Goal: Task Accomplishment & Management: Manage account settings

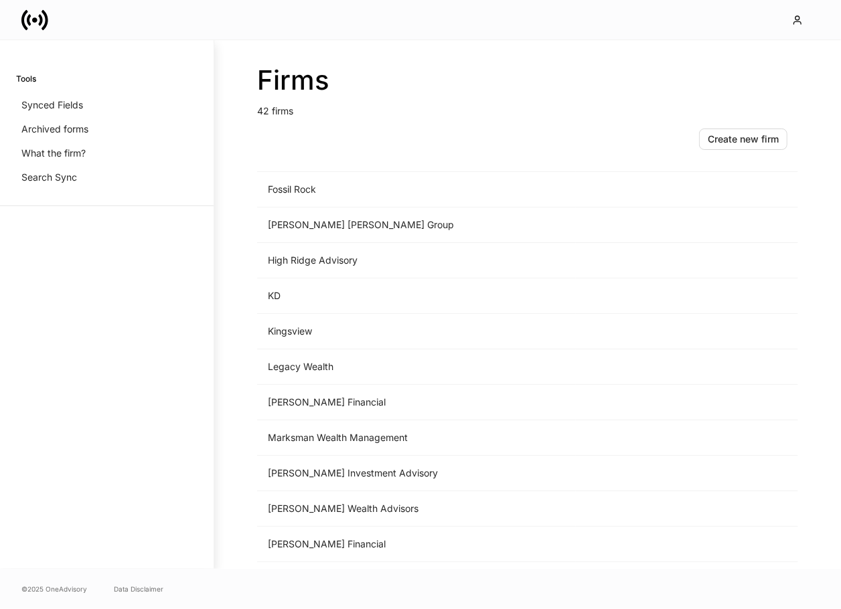
scroll to position [853, 0]
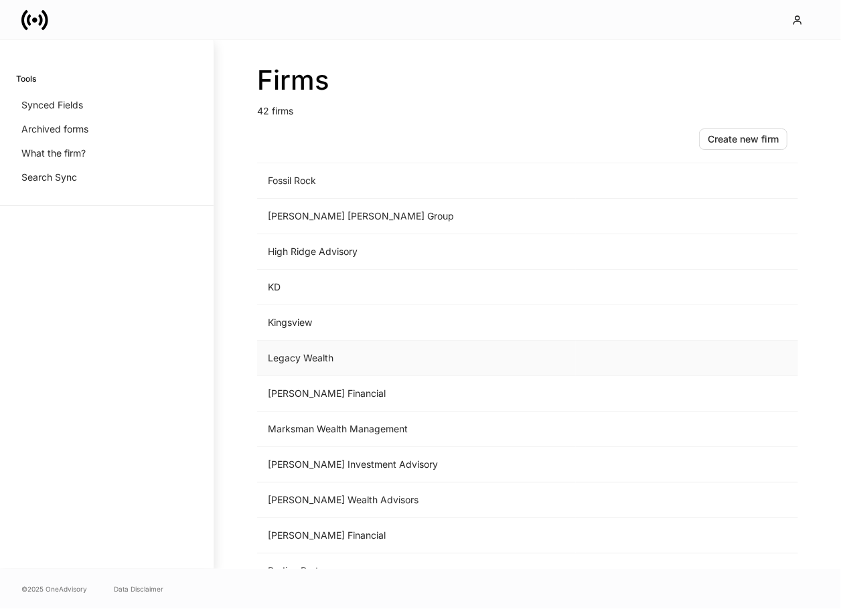
click at [353, 351] on td "Legacy Wealth" at bounding box center [416, 358] width 319 height 35
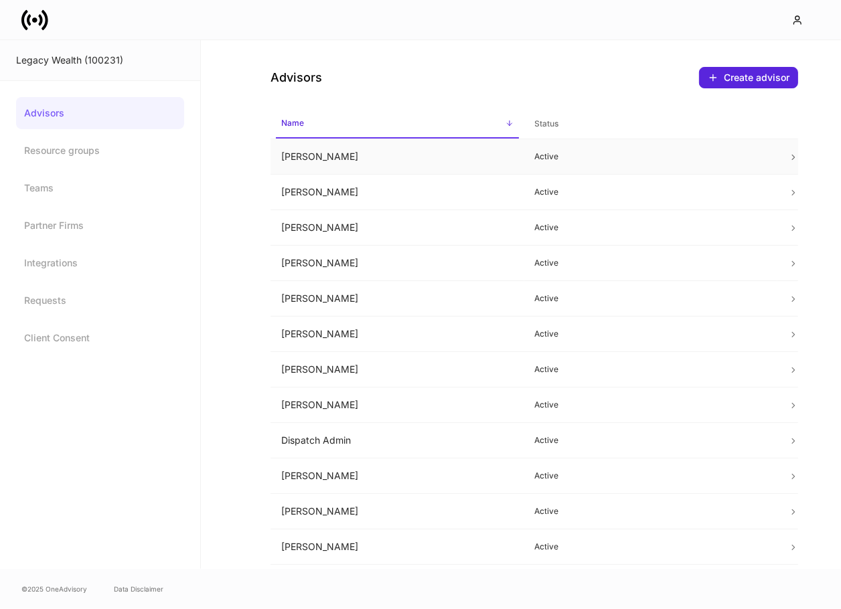
click at [356, 157] on td "Andrea Ross" at bounding box center [397, 156] width 254 height 35
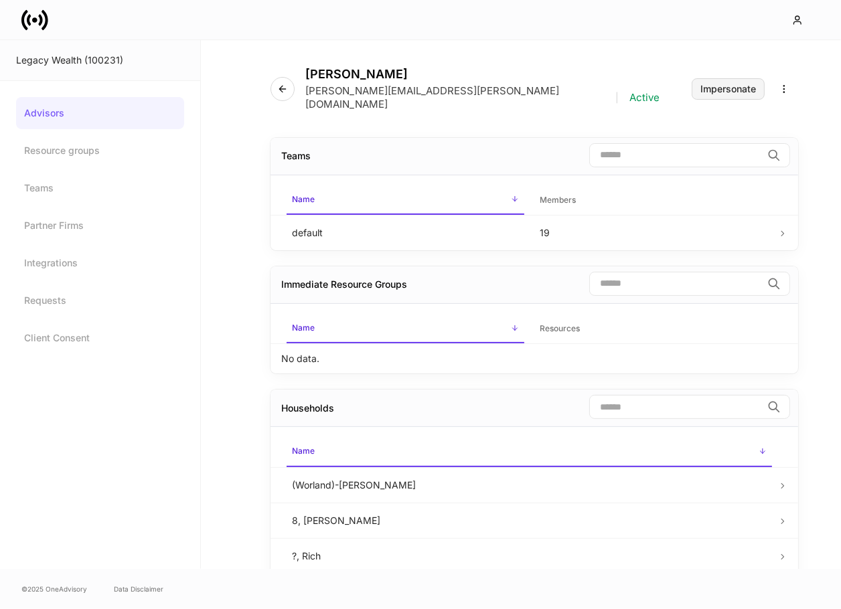
click at [729, 78] on button "Impersonate" at bounding box center [727, 88] width 73 height 21
